Goal: Information Seeking & Learning: Learn about a topic

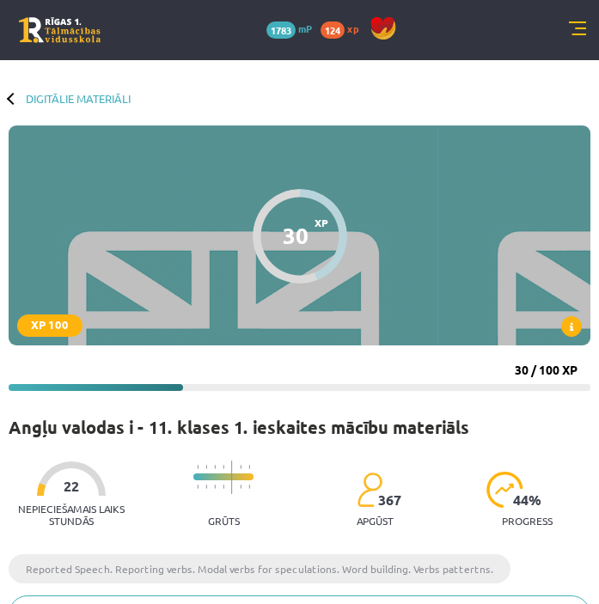
scroll to position [1148, 0]
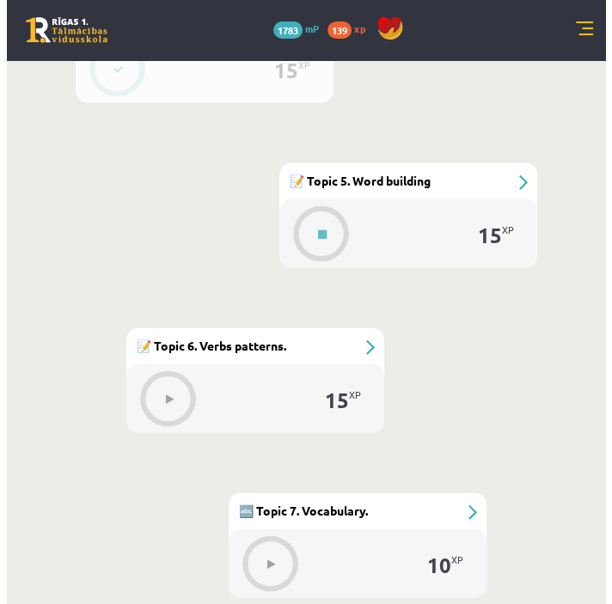
scroll to position [1437, 0]
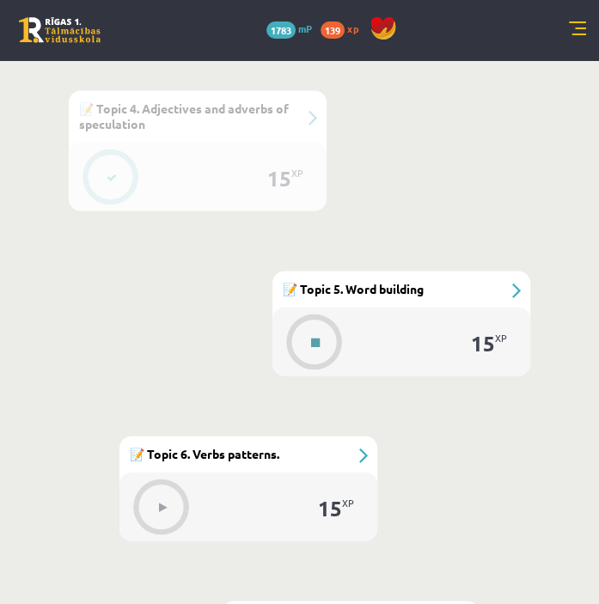
click at [291, 337] on div at bounding box center [315, 341] width 55 height 47
click at [317, 343] on icon at bounding box center [315, 342] width 9 height 10
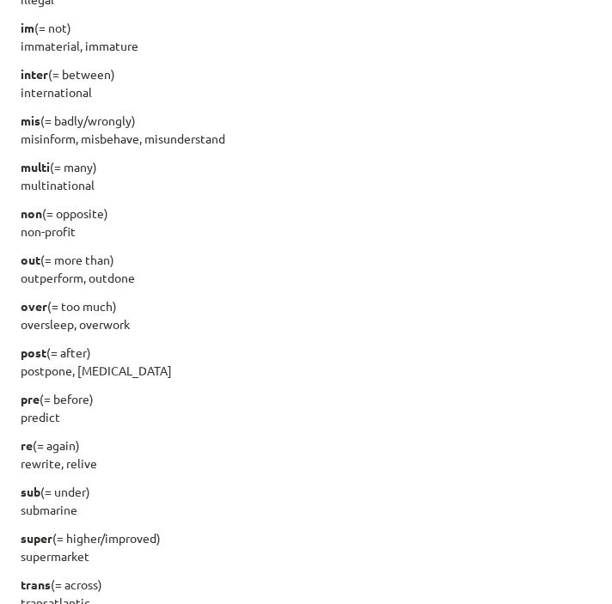
scroll to position [2134, 0]
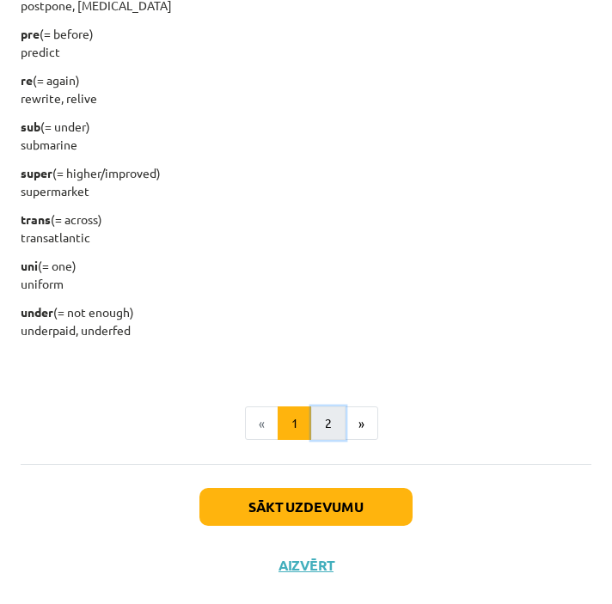
click at [326, 433] on button "2" at bounding box center [328, 423] width 34 height 34
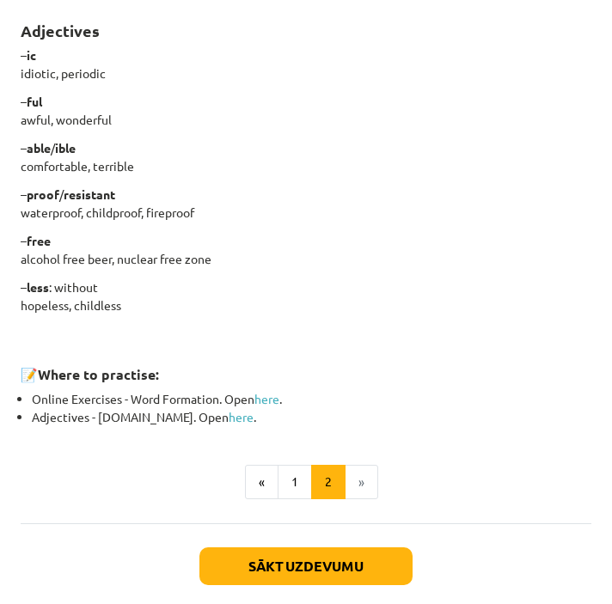
scroll to position [1505, 0]
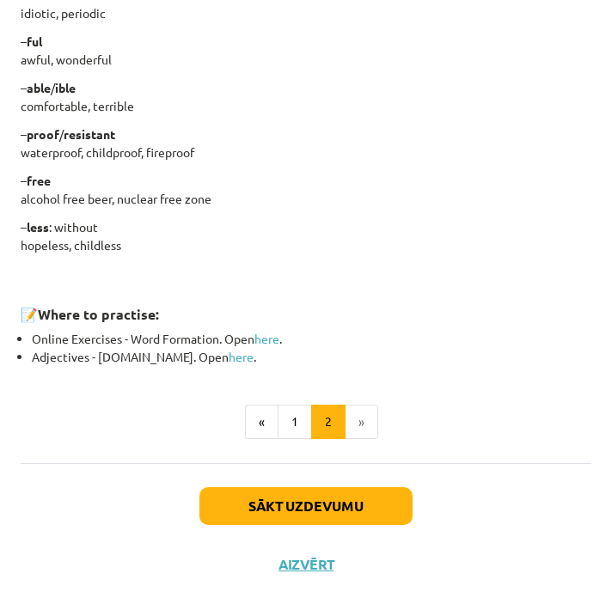
drag, startPoint x: 21, startPoint y: 30, endPoint x: 175, endPoint y: 248, distance: 266.9
copy div "Lore Ipsumdo Sit ame cons adip eli seddo eius tem incid utl etdolor magn al eni…"
